Goal: Transaction & Acquisition: Purchase product/service

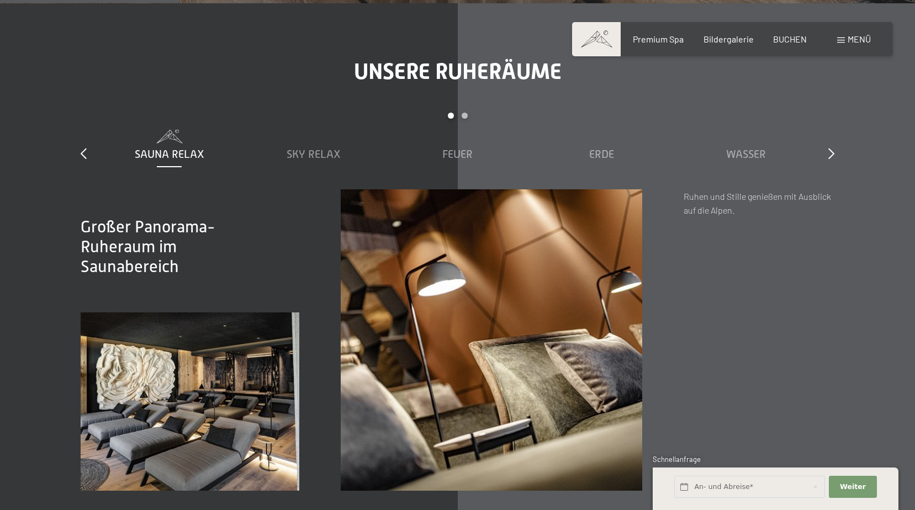
scroll to position [1546, 0]
click at [799, 35] on span "BUCHEN" at bounding box center [790, 37] width 34 height 10
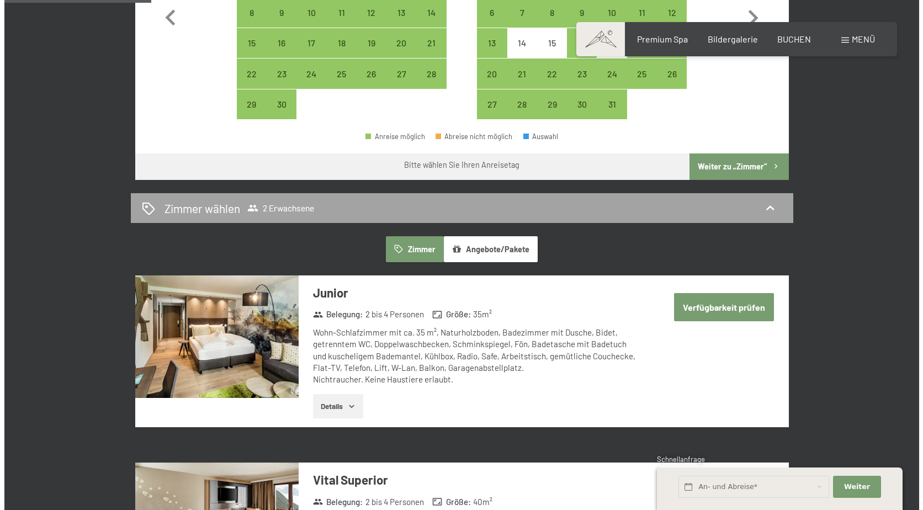
scroll to position [607, 0]
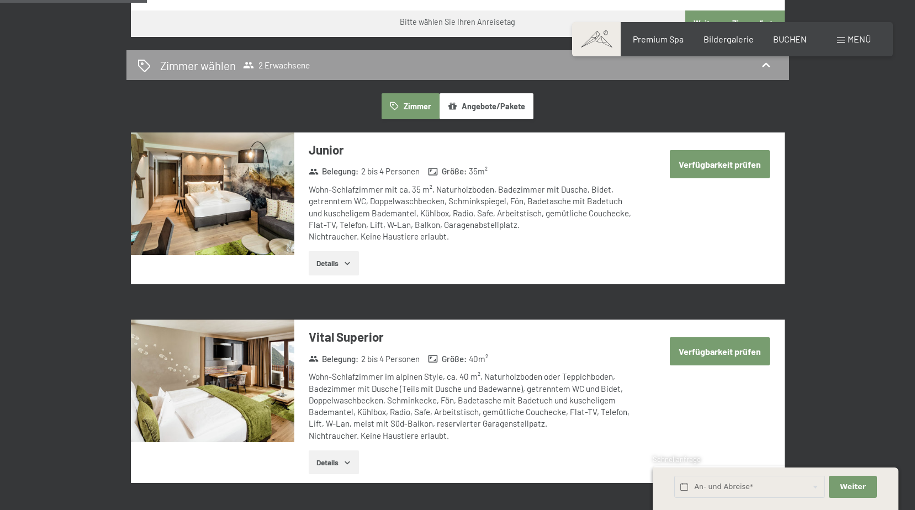
click at [865, 40] on span "Menü" at bounding box center [859, 39] width 23 height 10
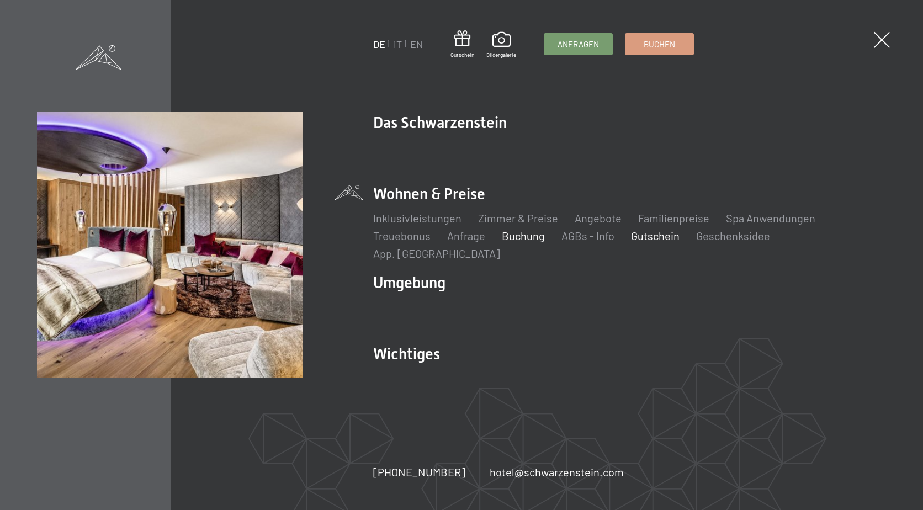
click at [667, 242] on link "Gutschein" at bounding box center [655, 235] width 49 height 13
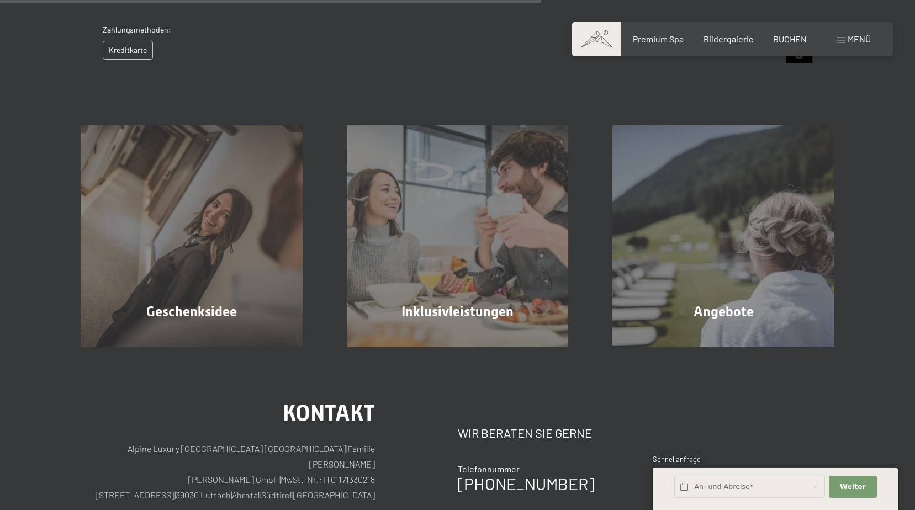
scroll to position [602, 0]
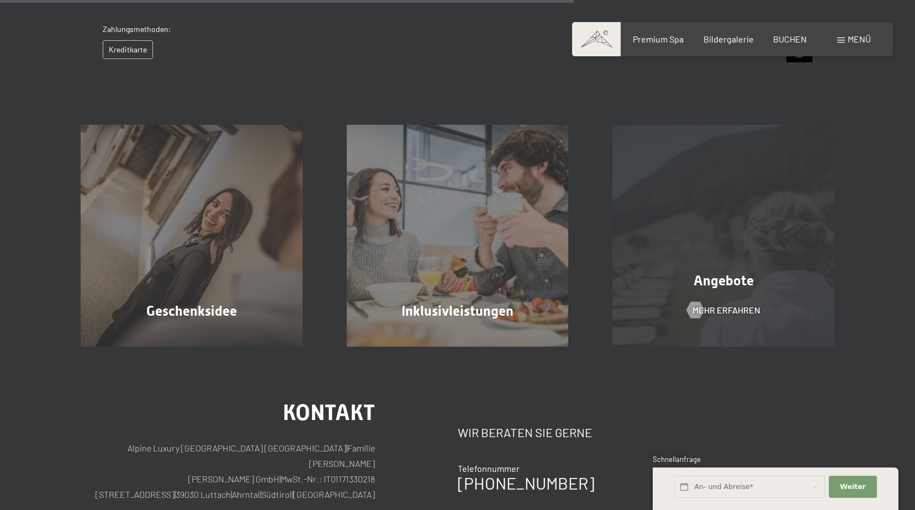
click at [736, 270] on div "Angebote Mehr erfahren" at bounding box center [723, 236] width 266 height 222
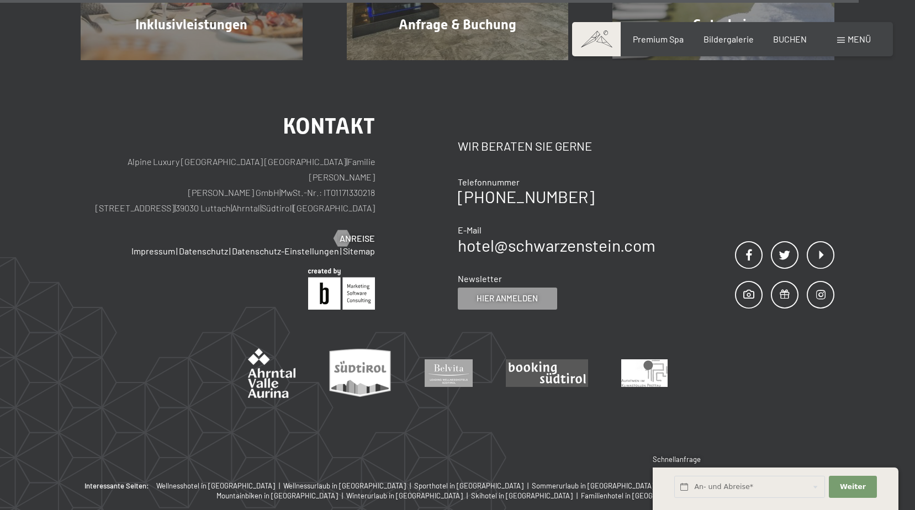
scroll to position [2139, 0]
